Goal: Transaction & Acquisition: Book appointment/travel/reservation

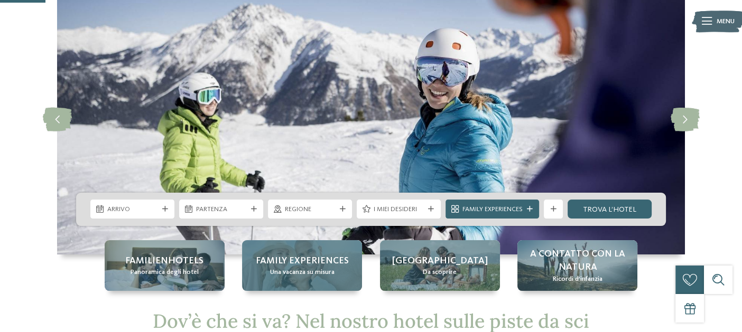
scroll to position [158, 0]
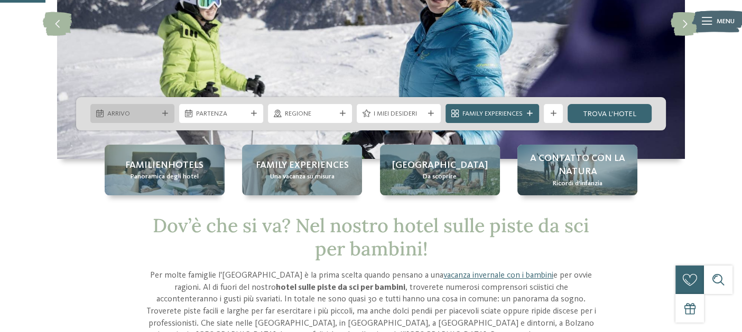
click at [162, 109] on div "Arrivo" at bounding box center [132, 113] width 84 height 19
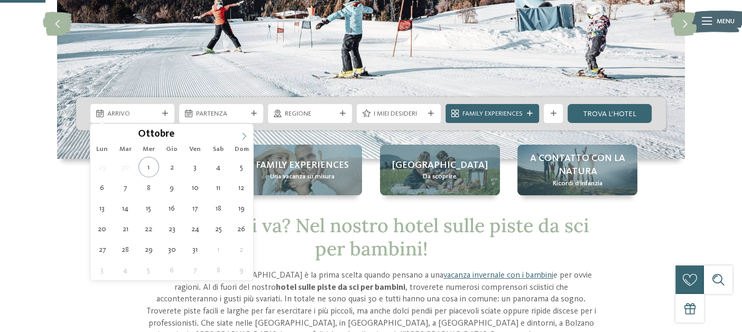
click at [246, 135] on icon at bounding box center [243, 136] width 7 height 7
type div "28.12.2025"
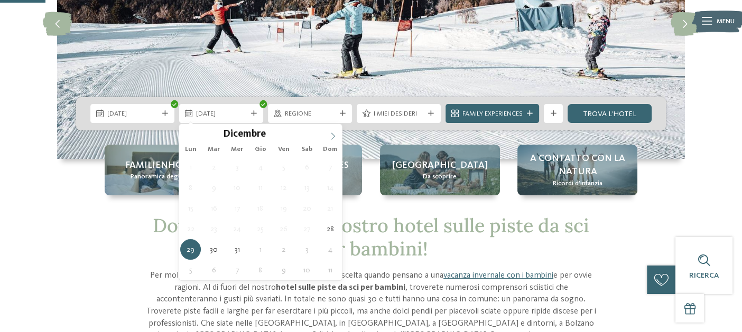
type input "****"
click at [332, 136] on icon at bounding box center [332, 136] width 7 height 7
type div "04.01.2026"
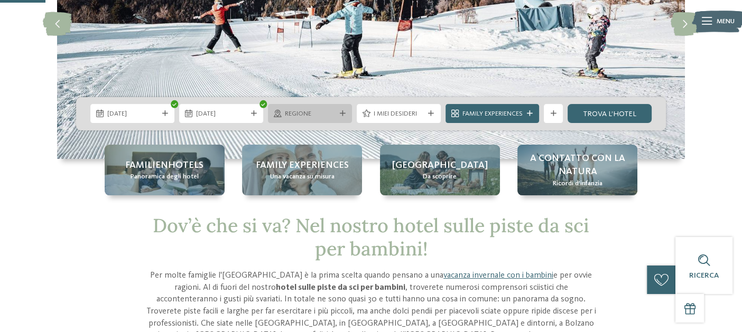
click at [341, 112] on icon at bounding box center [342, 114] width 6 height 6
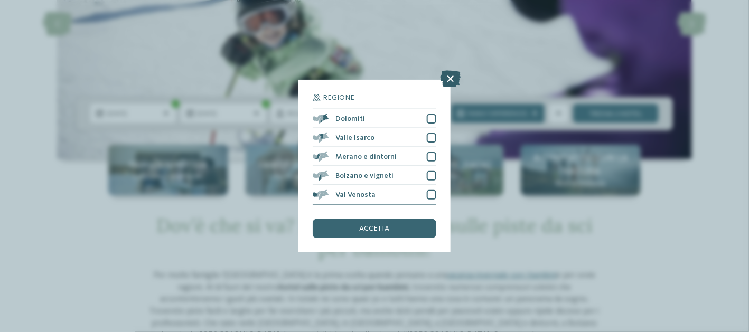
click at [448, 77] on icon at bounding box center [451, 79] width 21 height 17
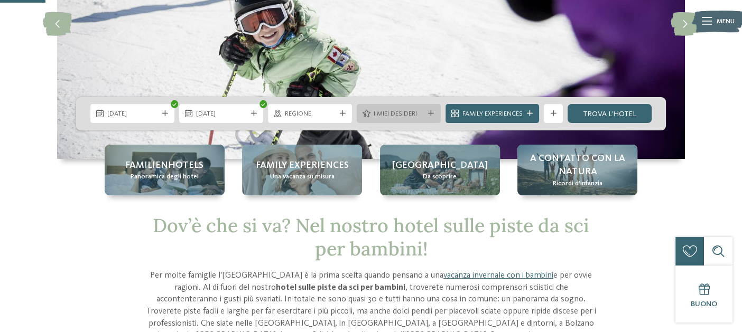
click at [407, 117] on span "I miei desideri" at bounding box center [398, 114] width 51 height 10
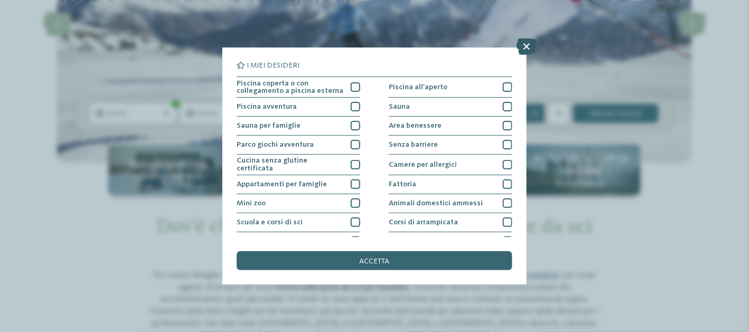
click at [524, 47] on icon at bounding box center [527, 46] width 21 height 17
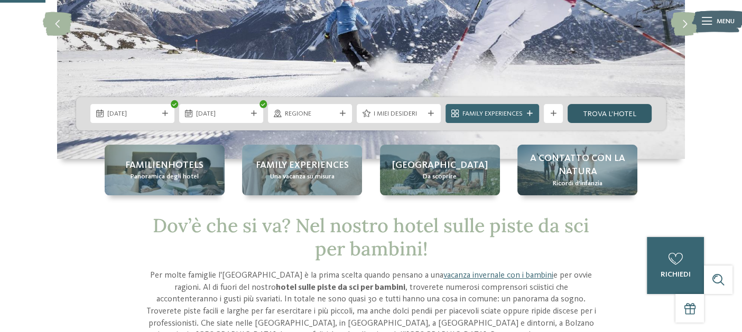
click at [598, 112] on link "trova l’hotel" at bounding box center [610, 113] width 84 height 19
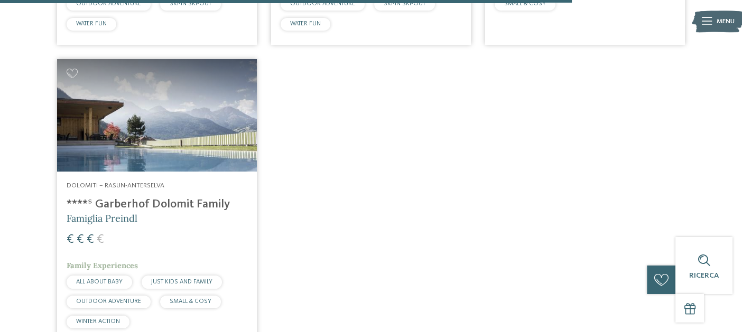
scroll to position [1892, 0]
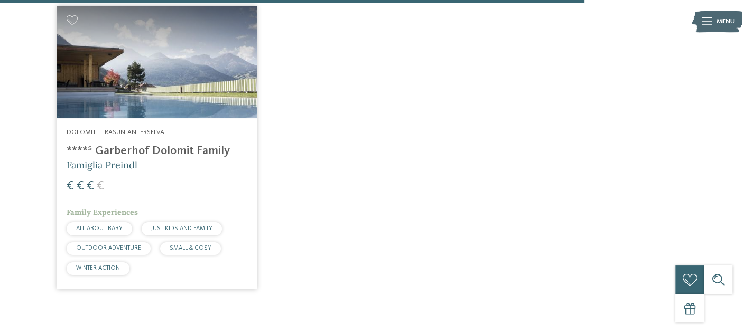
click at [198, 144] on h4 "****ˢ Garberhof Dolomit Family" at bounding box center [157, 151] width 181 height 14
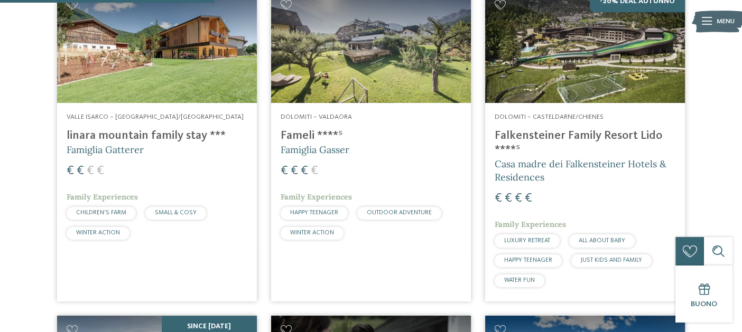
scroll to position [676, 0]
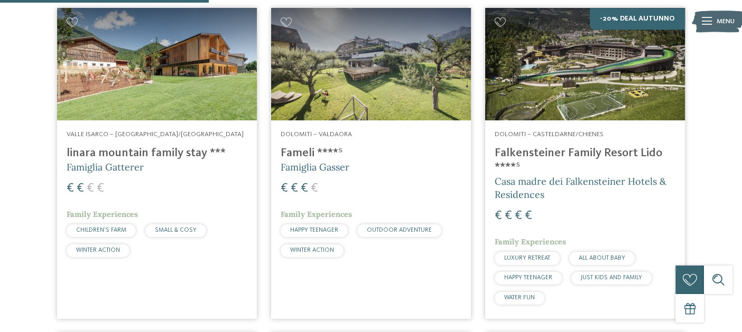
click at [295, 150] on h4 "Fameli ****ˢ" at bounding box center [371, 153] width 181 height 14
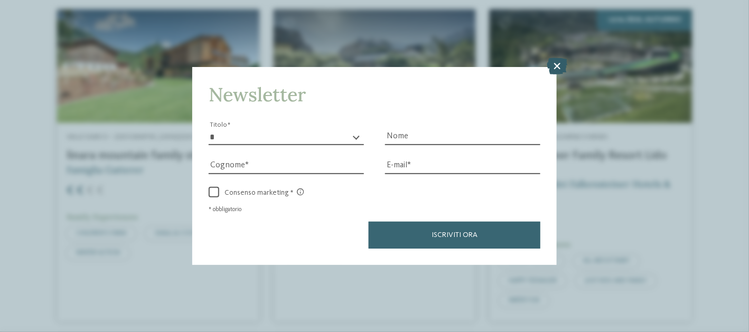
click at [559, 71] on icon at bounding box center [557, 66] width 21 height 17
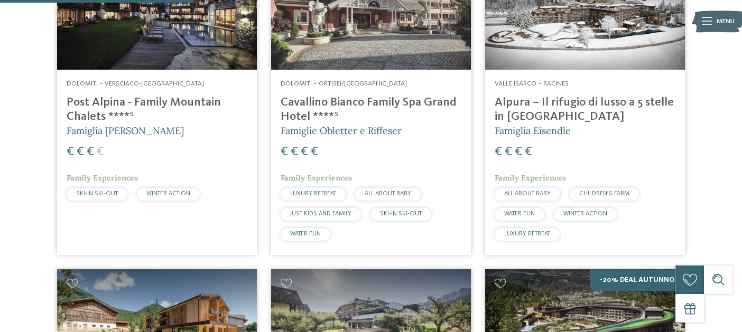
scroll to position [412, 0]
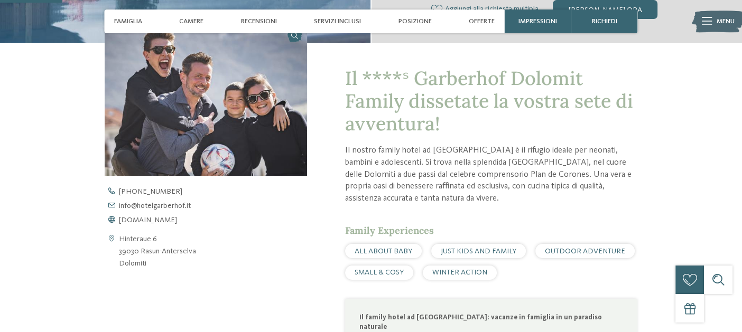
scroll to position [317, 0]
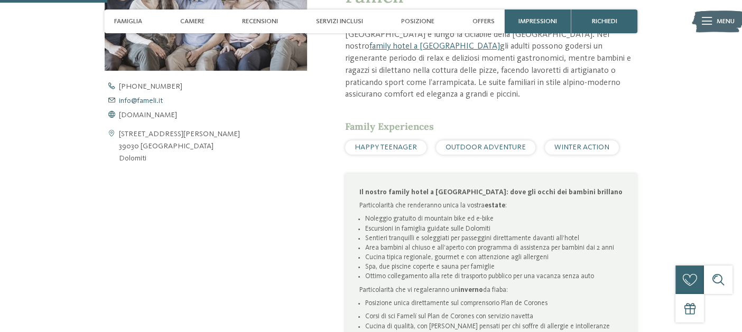
scroll to position [476, 0]
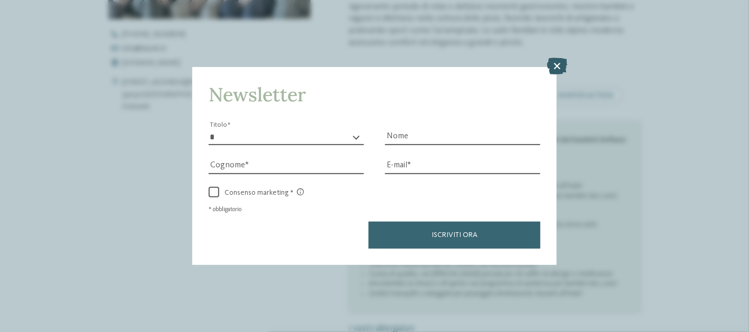
click at [559, 64] on icon at bounding box center [557, 66] width 21 height 17
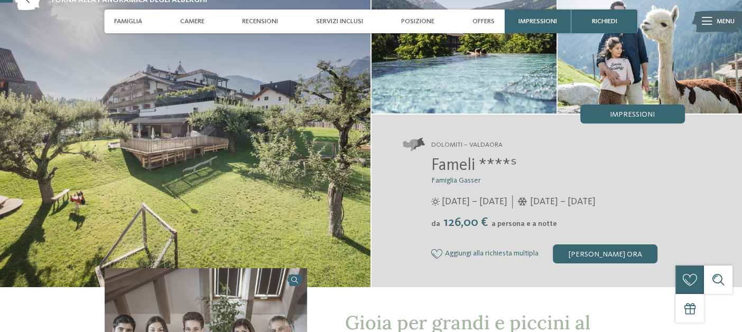
scroll to position [52, 0]
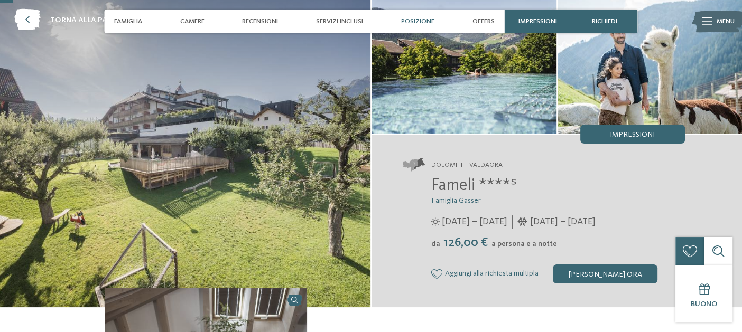
click at [406, 19] on span "Posizione" at bounding box center [417, 21] width 33 height 8
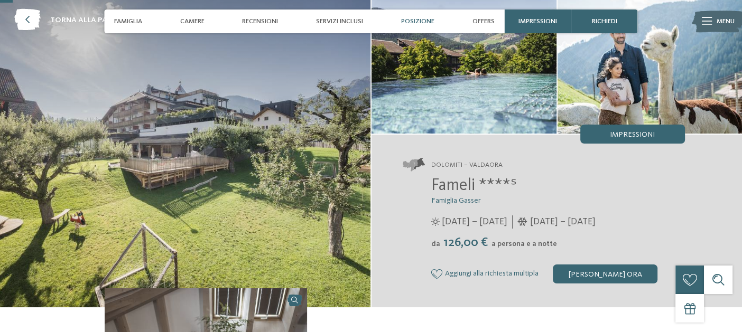
click at [428, 20] on span "Posizione" at bounding box center [417, 21] width 33 height 8
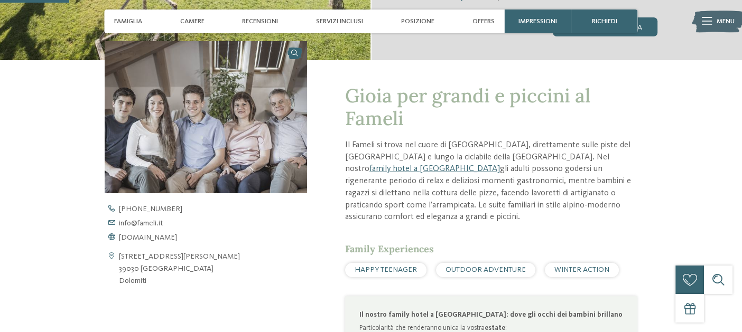
scroll to position [317, 0]
